Goal: Task Accomplishment & Management: Use online tool/utility

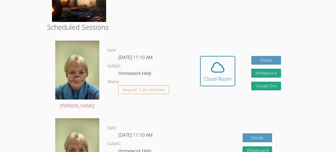
scroll to position [122, 0]
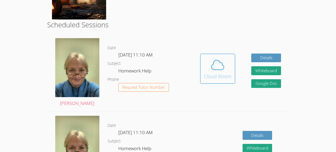
click at [210, 72] on icon at bounding box center [217, 64] width 15 height 15
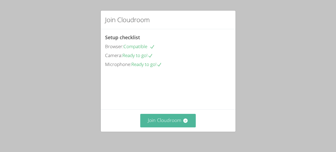
click at [158, 118] on button "Join Cloudroom" at bounding box center [168, 120] width 56 height 13
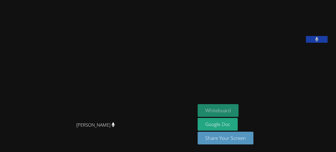
click at [217, 112] on button "Whiteboard" at bounding box center [218, 110] width 41 height 13
click at [324, 43] on button at bounding box center [317, 39] width 22 height 7
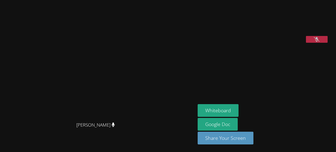
click at [320, 42] on icon at bounding box center [317, 39] width 6 height 5
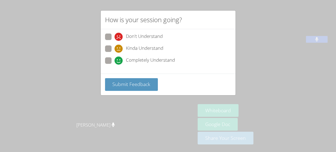
click at [147, 61] on span "Completely Understand" at bounding box center [150, 61] width 49 height 8
click at [119, 61] on input "Completely Understand" at bounding box center [117, 59] width 5 height 5
radio input "true"
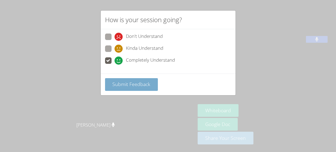
click at [131, 85] on span "Submit Feedback" at bounding box center [131, 84] width 38 height 7
